Goal: Communication & Community: Answer question/provide support

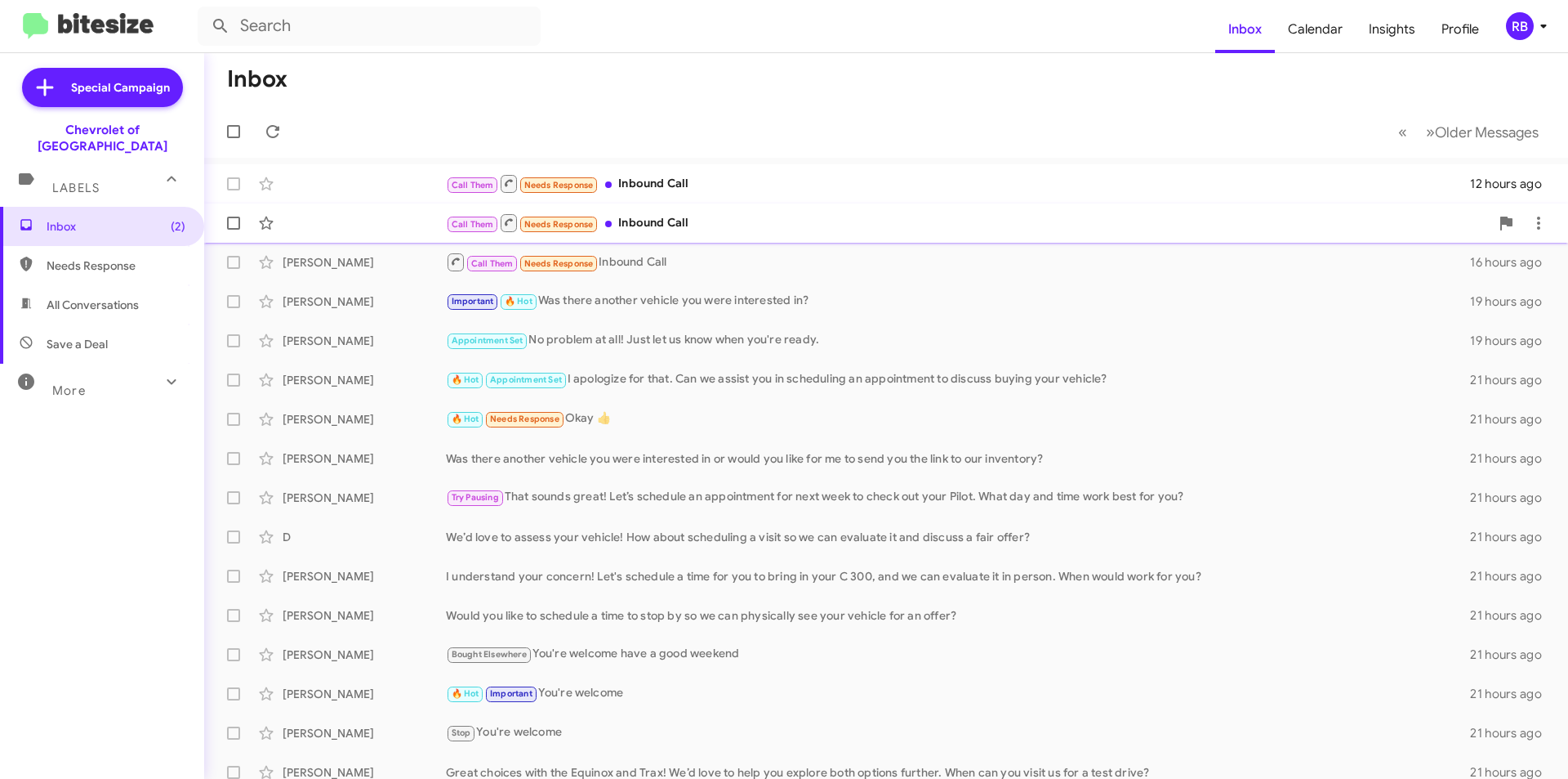
click at [801, 209] on div "Call Them Needs Response Inbound Call 12 hours ago" at bounding box center [887, 223] width 1338 height 33
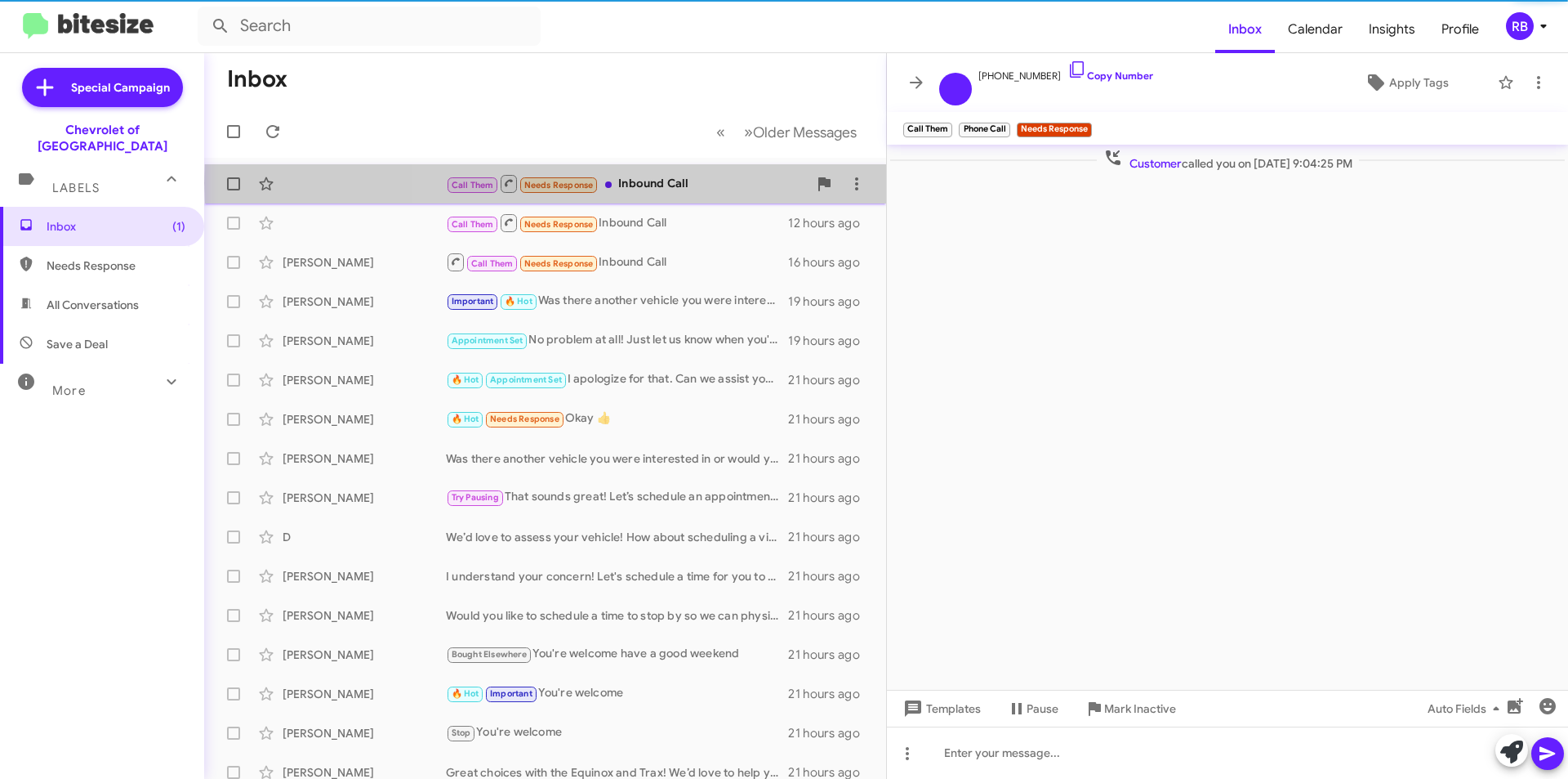
click at [727, 183] on div "Call Them Needs Response Inbound Call" at bounding box center [627, 184] width 362 height 21
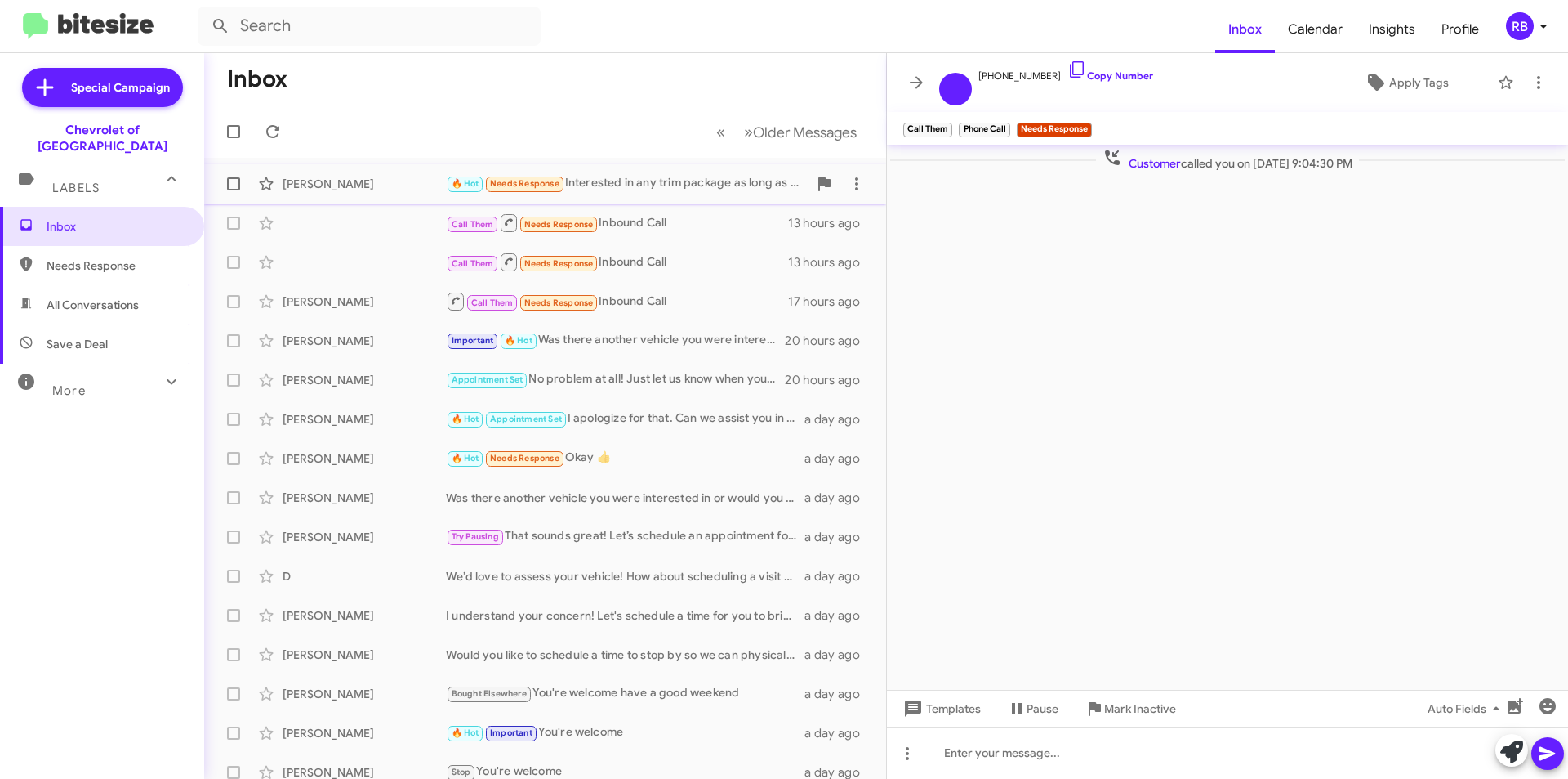
click at [687, 181] on div "🔥 Hot Needs Response Interested in any trim package as long as it has these opt…" at bounding box center [627, 184] width 362 height 19
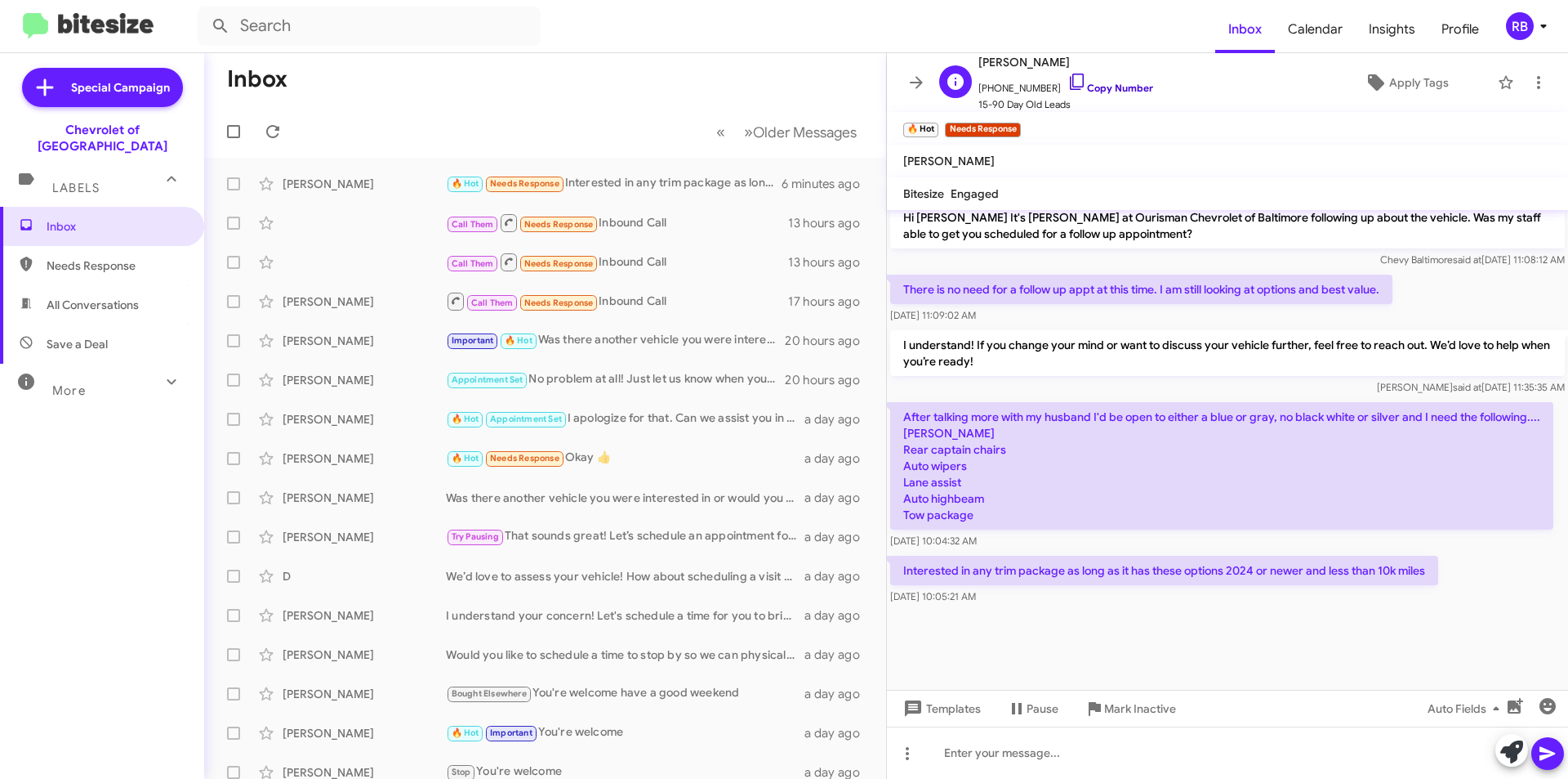
click at [1113, 90] on link "Copy Number" at bounding box center [1111, 87] width 86 height 12
